Goal: Transaction & Acquisition: Book appointment/travel/reservation

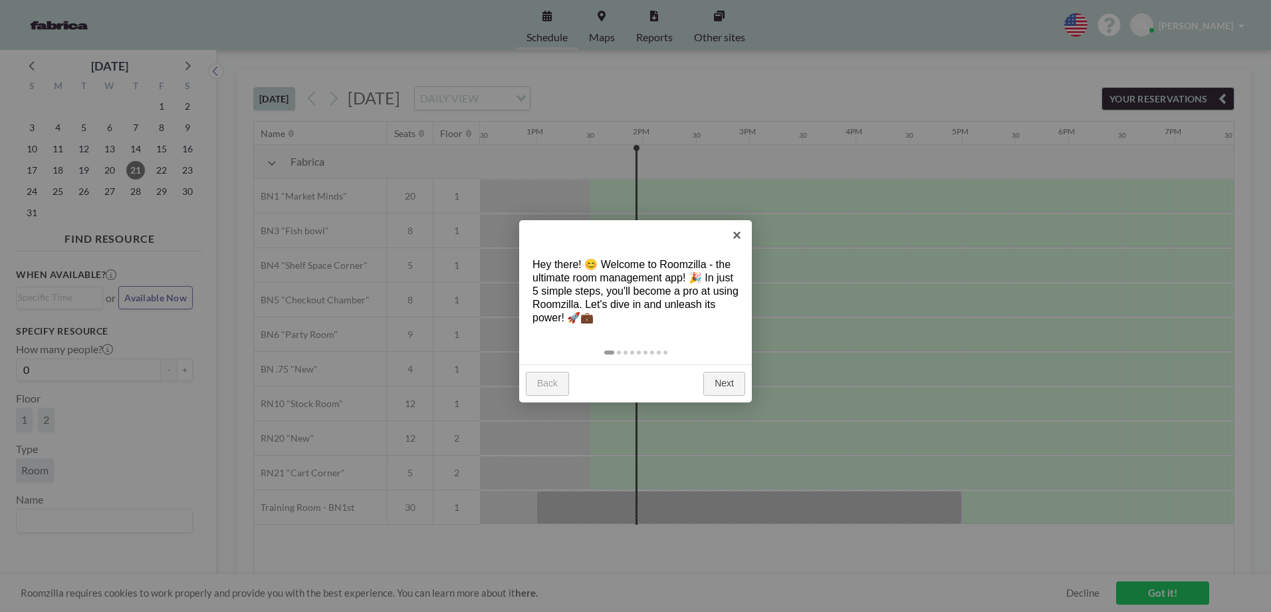
scroll to position [0, 1383]
click at [735, 239] on link "×" at bounding box center [737, 235] width 30 height 30
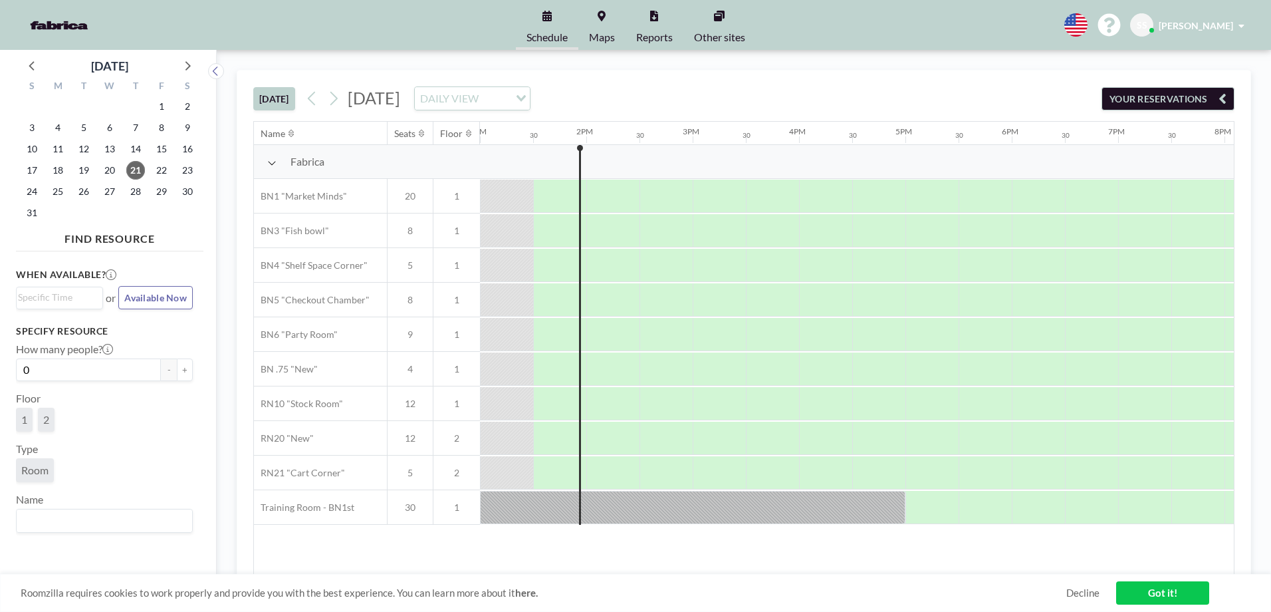
drag, startPoint x: 780, startPoint y: 19, endPoint x: 774, endPoint y: 23, distance: 7.6
click at [780, 19] on div "Schedule Maps Reports Other sites English Polski 日本語 Española SS [PERSON_NAME]" at bounding box center [635, 25] width 1271 height 50
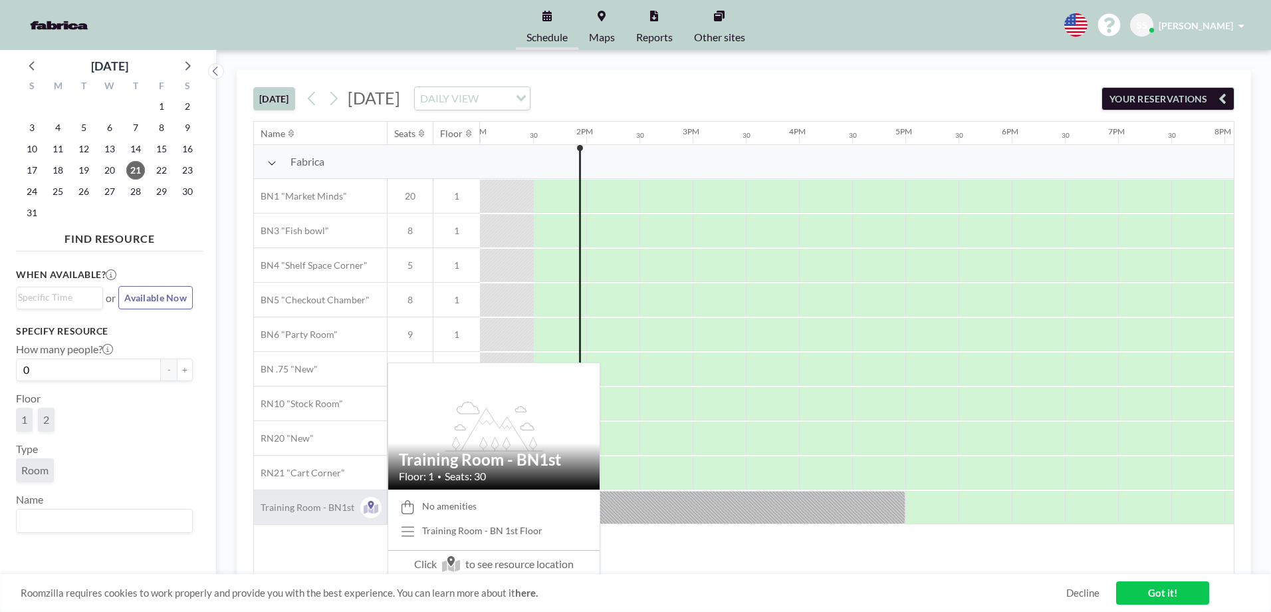
click at [325, 505] on span "Training Room - BN1st" at bounding box center [304, 507] width 100 height 12
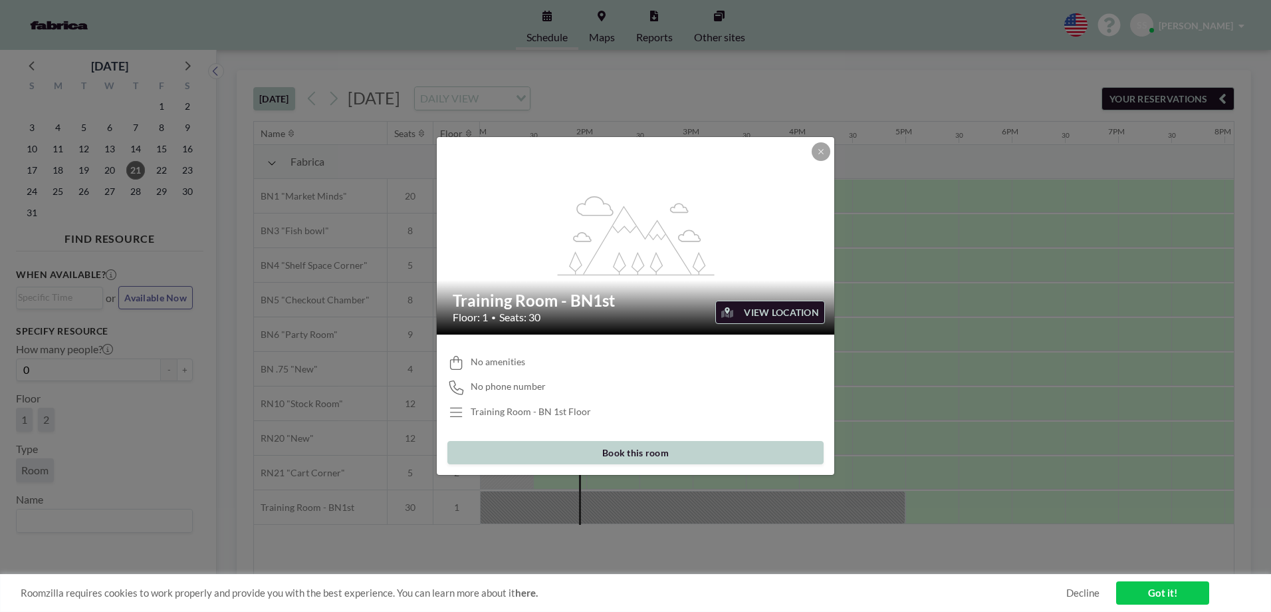
click at [612, 449] on button "Book this room" at bounding box center [635, 452] width 376 height 23
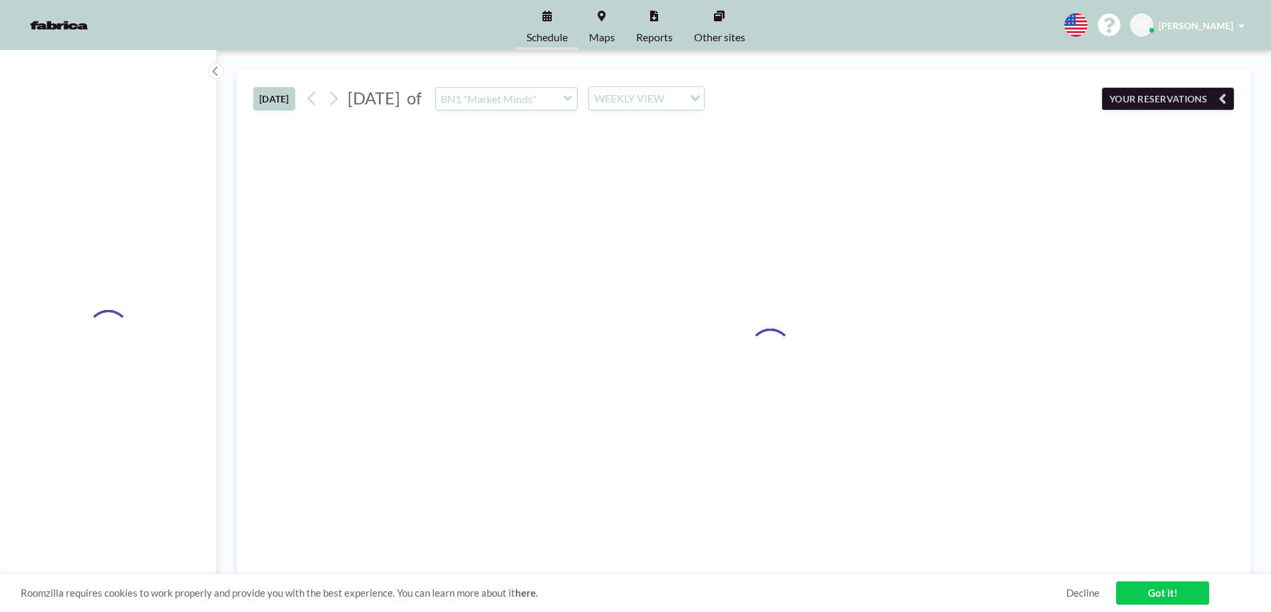
type input "Training Room - BN1st"
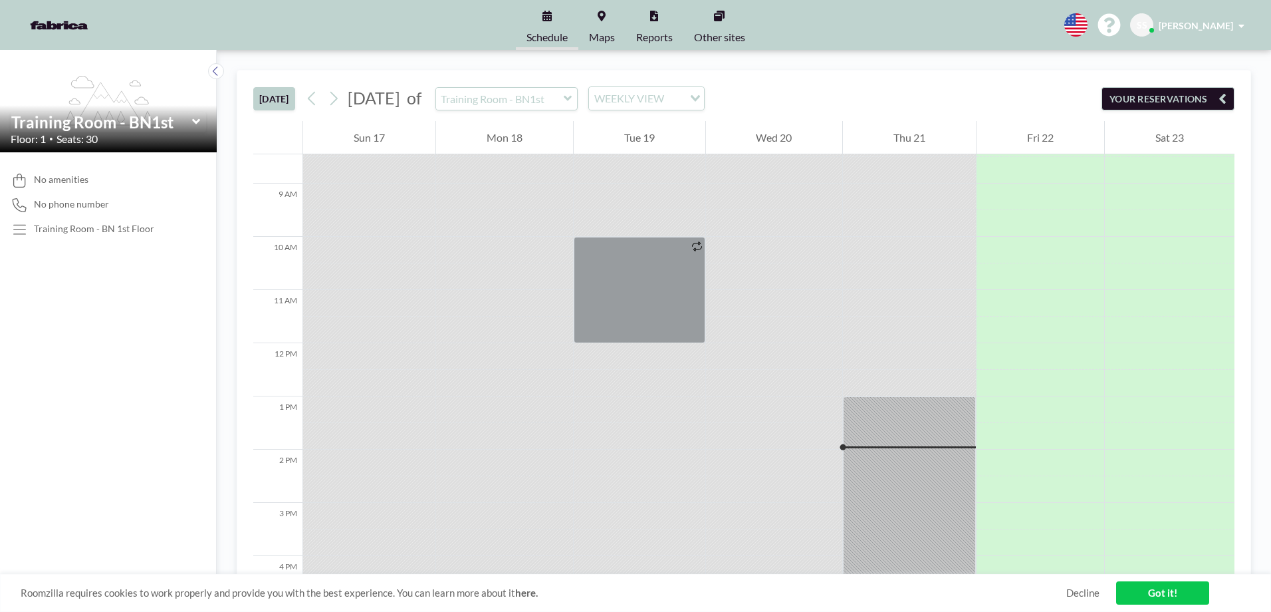
scroll to position [691, 0]
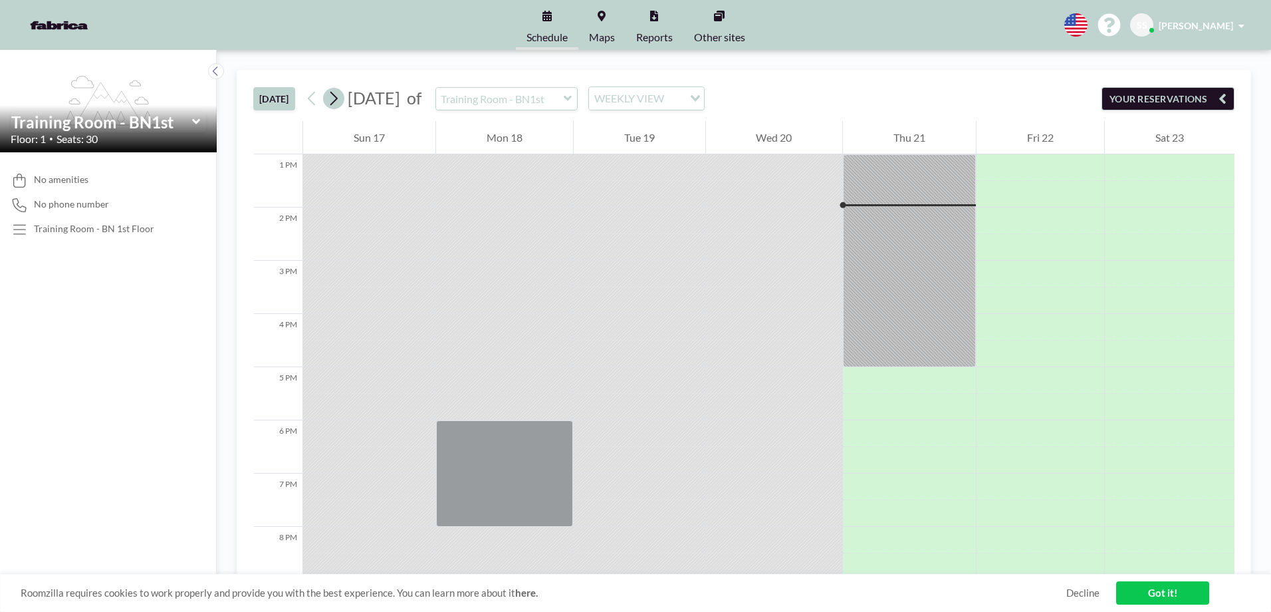
click at [338, 103] on icon at bounding box center [333, 98] width 13 height 20
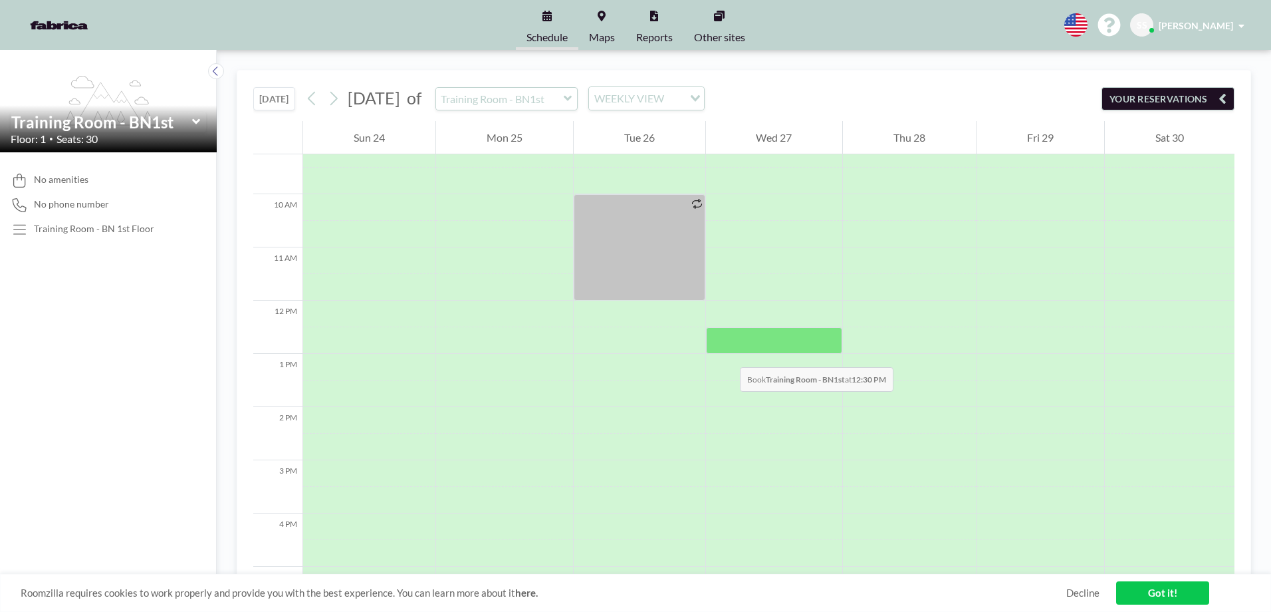
scroll to position [558, 0]
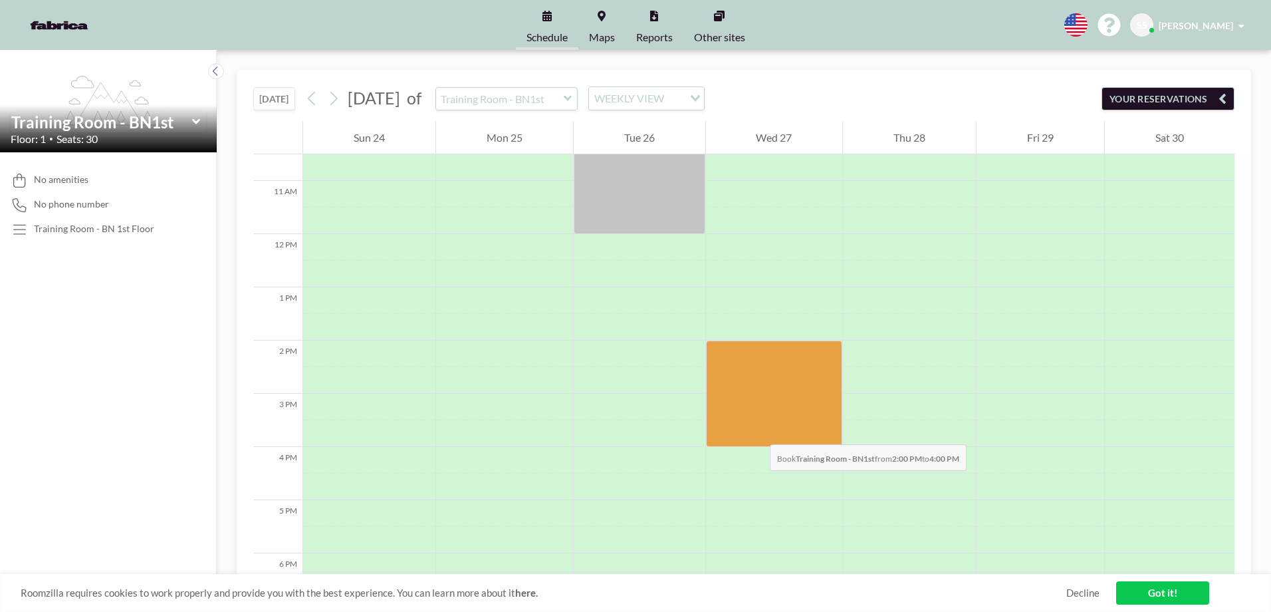
drag, startPoint x: 759, startPoint y: 350, endPoint x: 757, endPoint y: 431, distance: 80.5
click at [757, 431] on div at bounding box center [774, 393] width 137 height 106
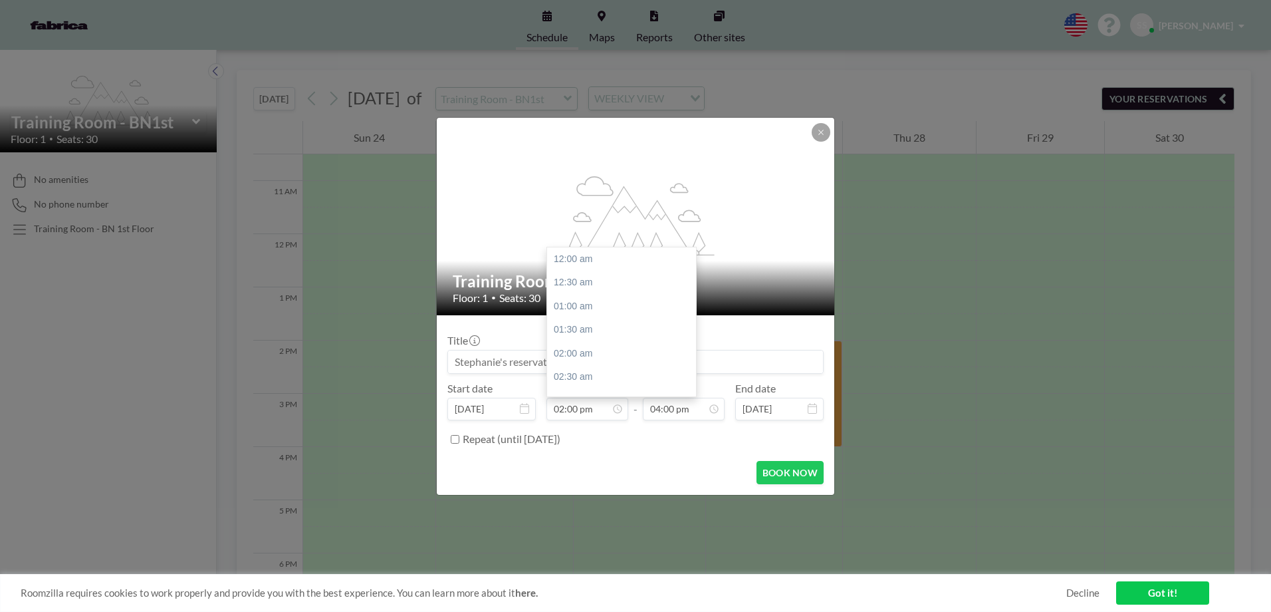
scroll to position [663, 0]
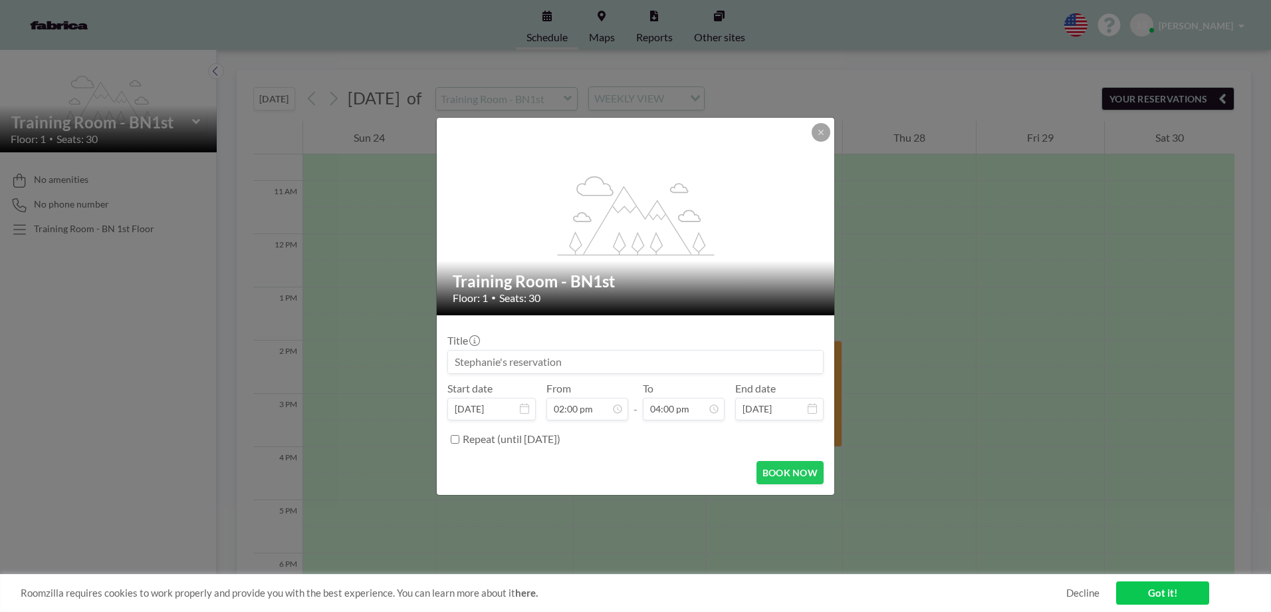
click at [588, 364] on input at bounding box center [635, 361] width 375 height 23
type input "Snooze: The Accountant 2"
click at [775, 479] on button "BOOK NOW" at bounding box center [790, 472] width 67 height 23
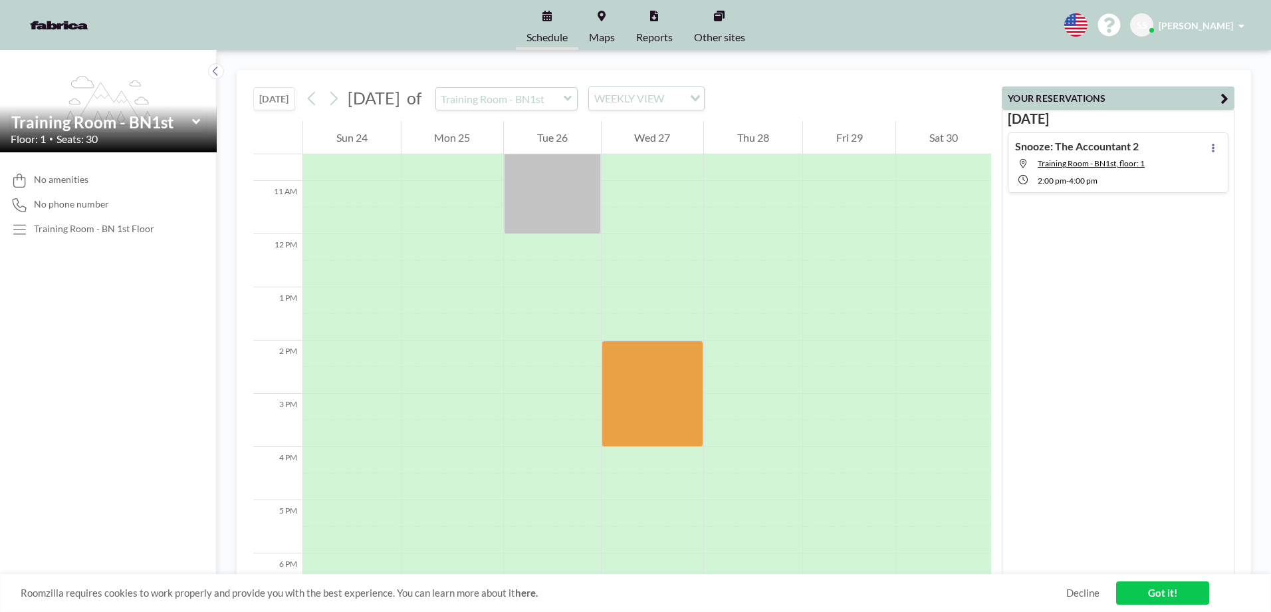
click at [1185, 594] on link "Got it!" at bounding box center [1162, 592] width 93 height 23
